Goal: Task Accomplishment & Management: Complete application form

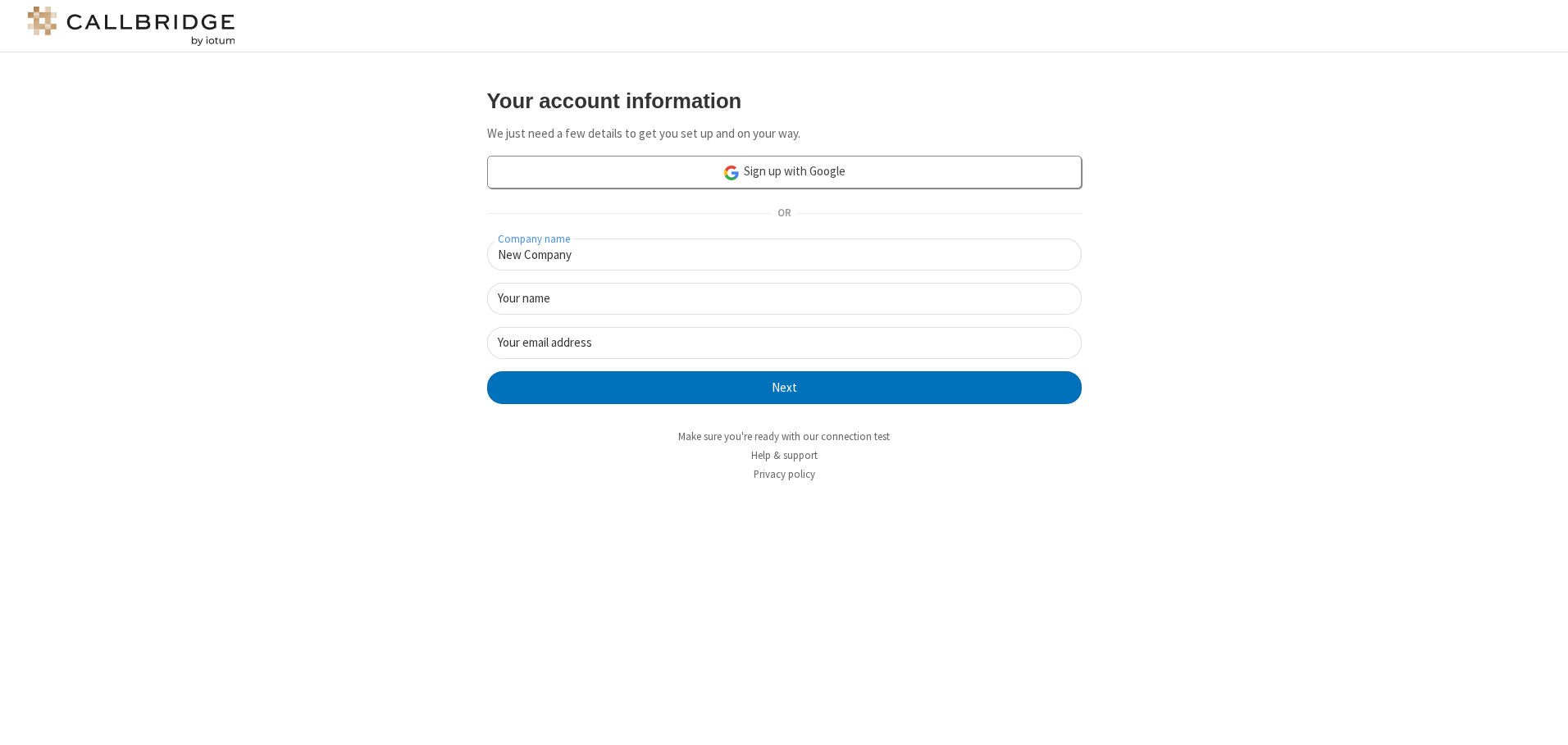
type input "New Company"
type input "New User"
type input "[EMAIL_ADDRESS][DOMAIN_NAME]"
click button "Next" at bounding box center [785, 388] width 595 height 33
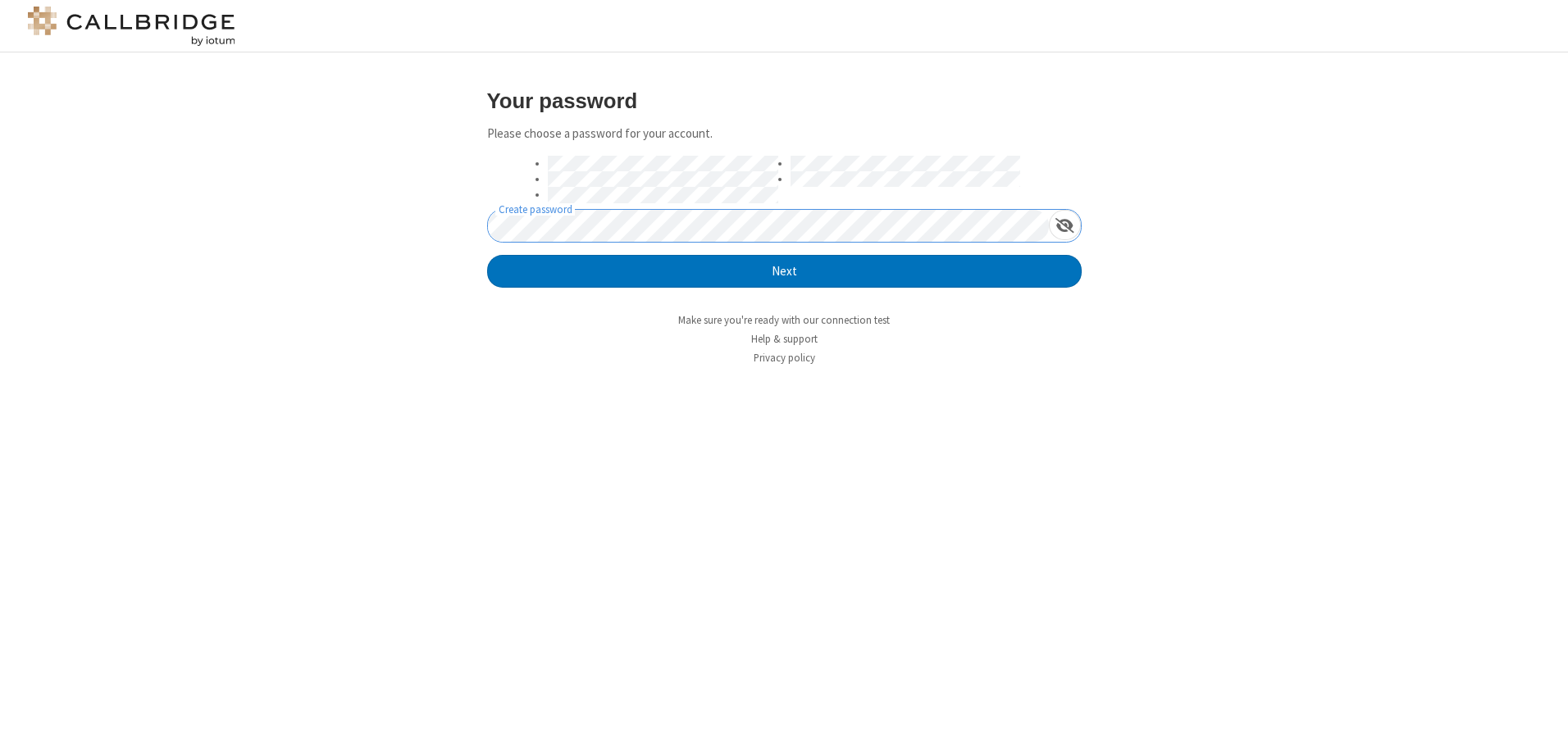
click at [488, 255] on button "Next" at bounding box center [785, 271] width 595 height 33
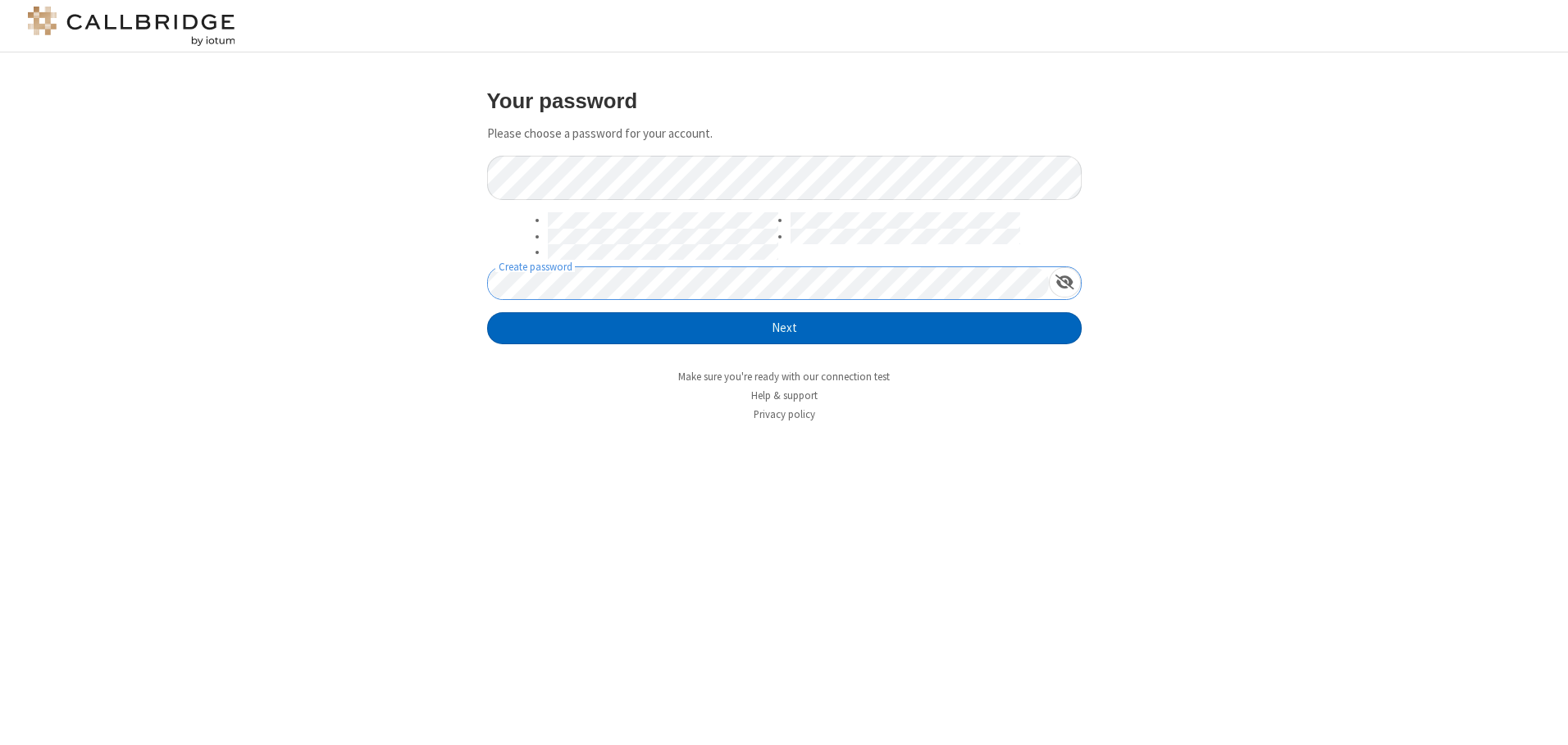
click at [784, 328] on button "Next" at bounding box center [785, 329] width 595 height 33
